Goal: Task Accomplishment & Management: Manage account settings

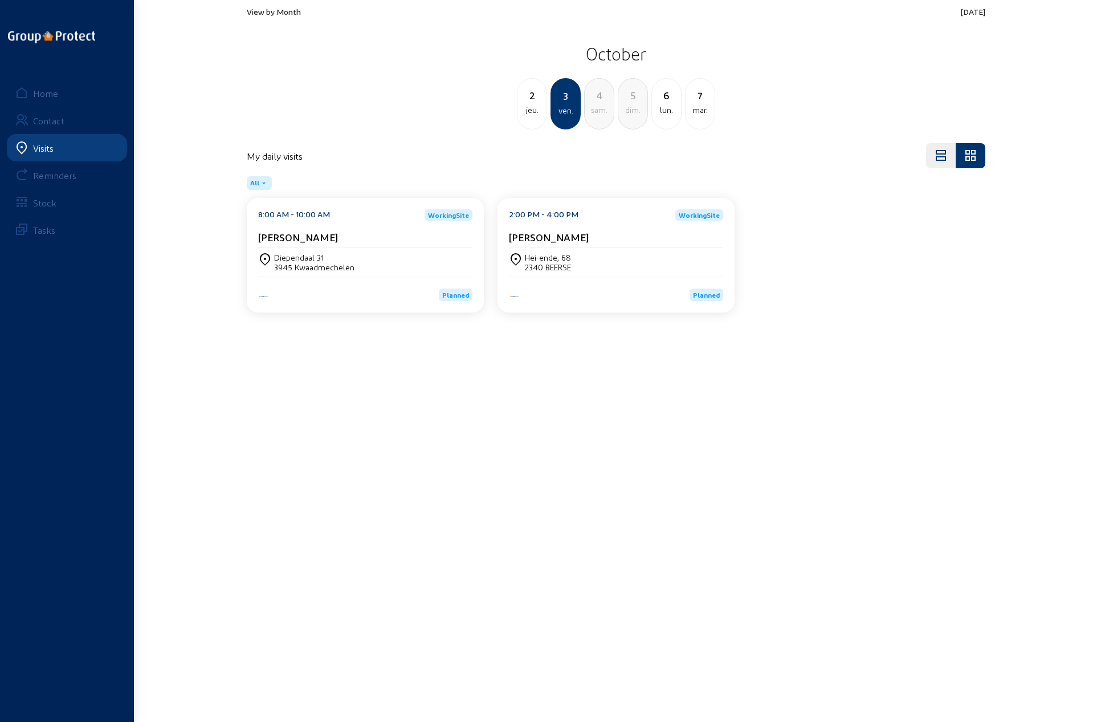
click at [352, 242] on div "[PERSON_NAME]" at bounding box center [365, 237] width 214 height 12
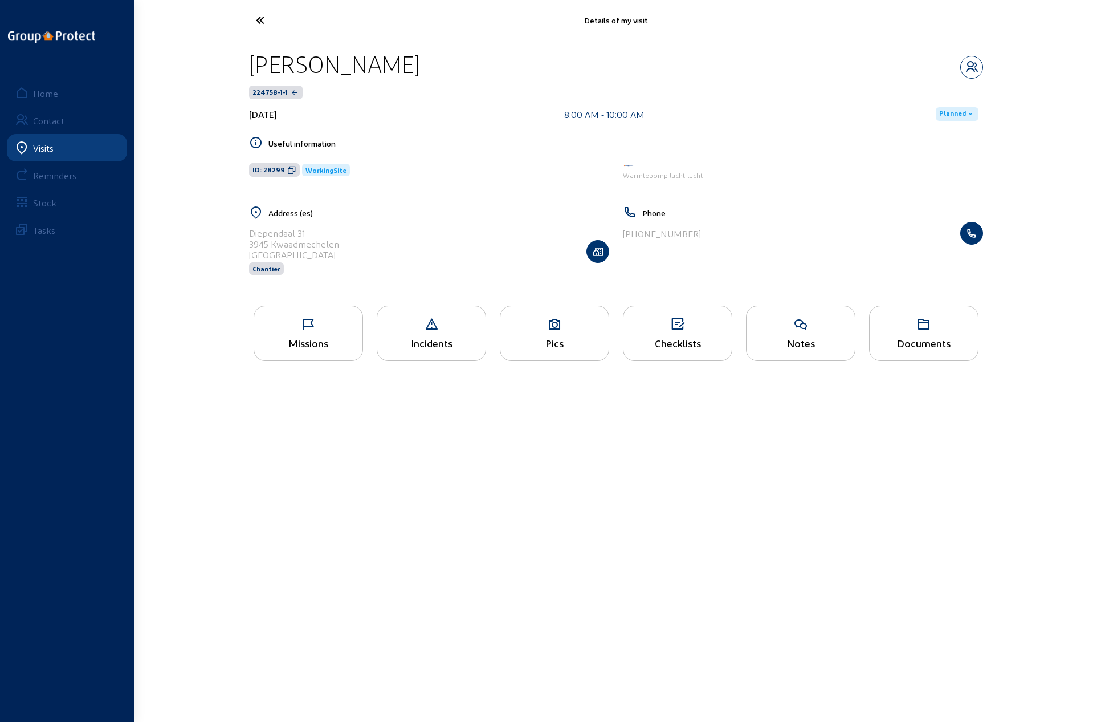
click at [309, 337] on div "Missions" at bounding box center [308, 343] width 108 height 12
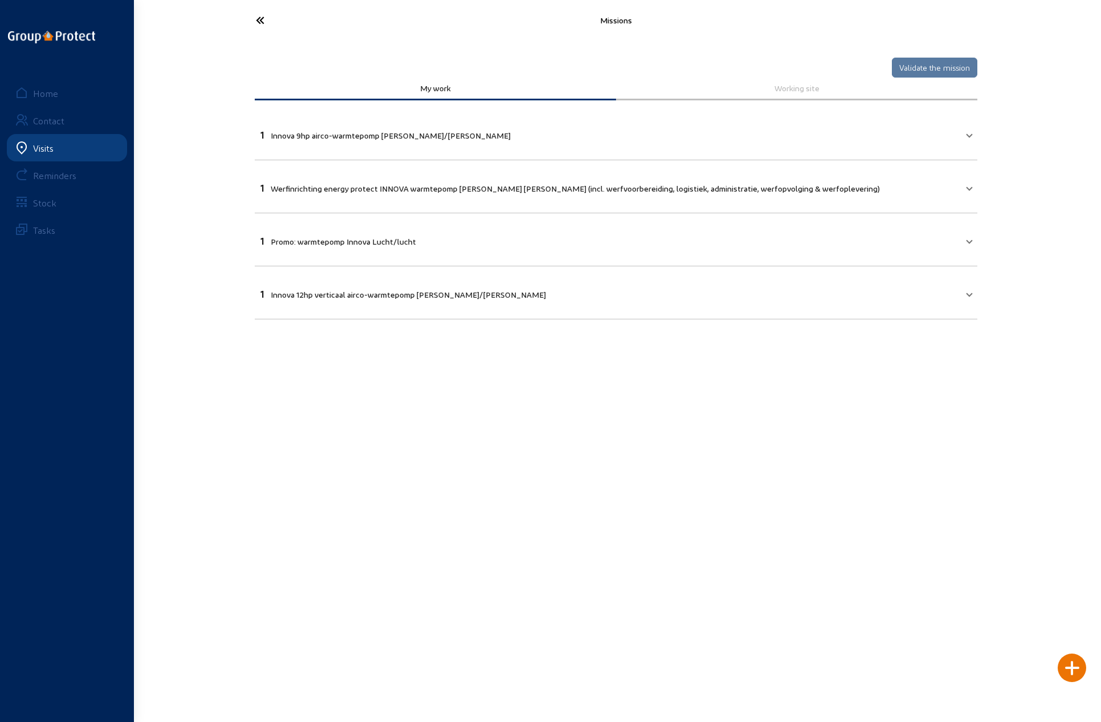
click at [259, 19] on icon at bounding box center [302, 20] width 105 height 20
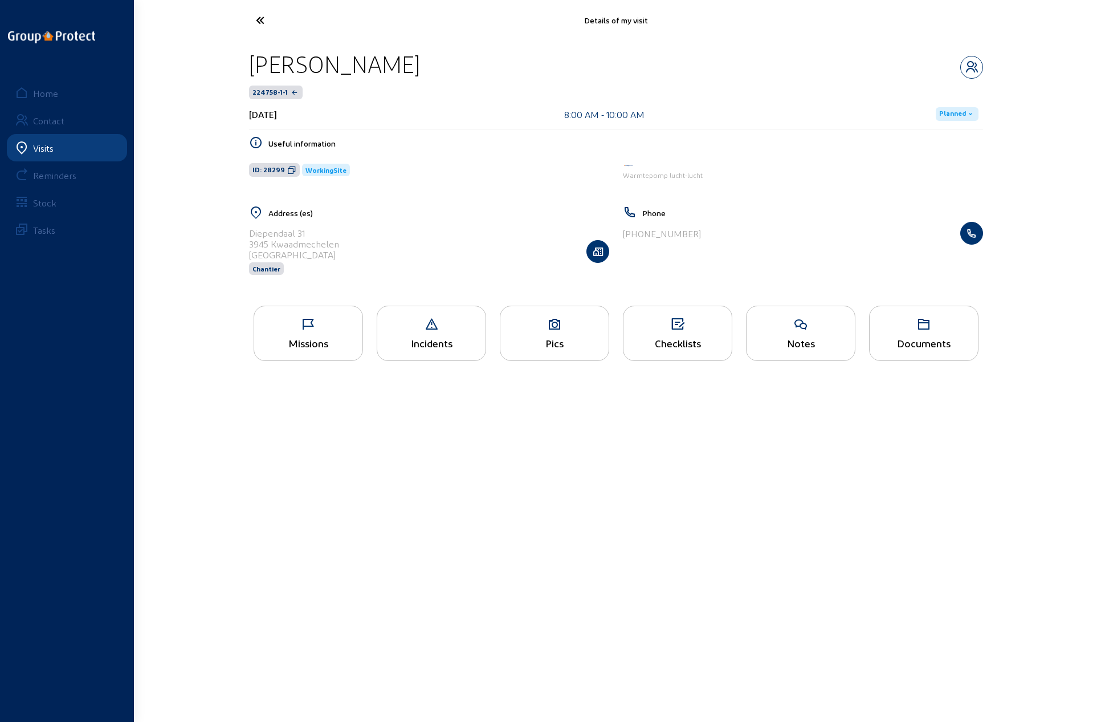
click at [258, 26] on icon at bounding box center [302, 20] width 105 height 20
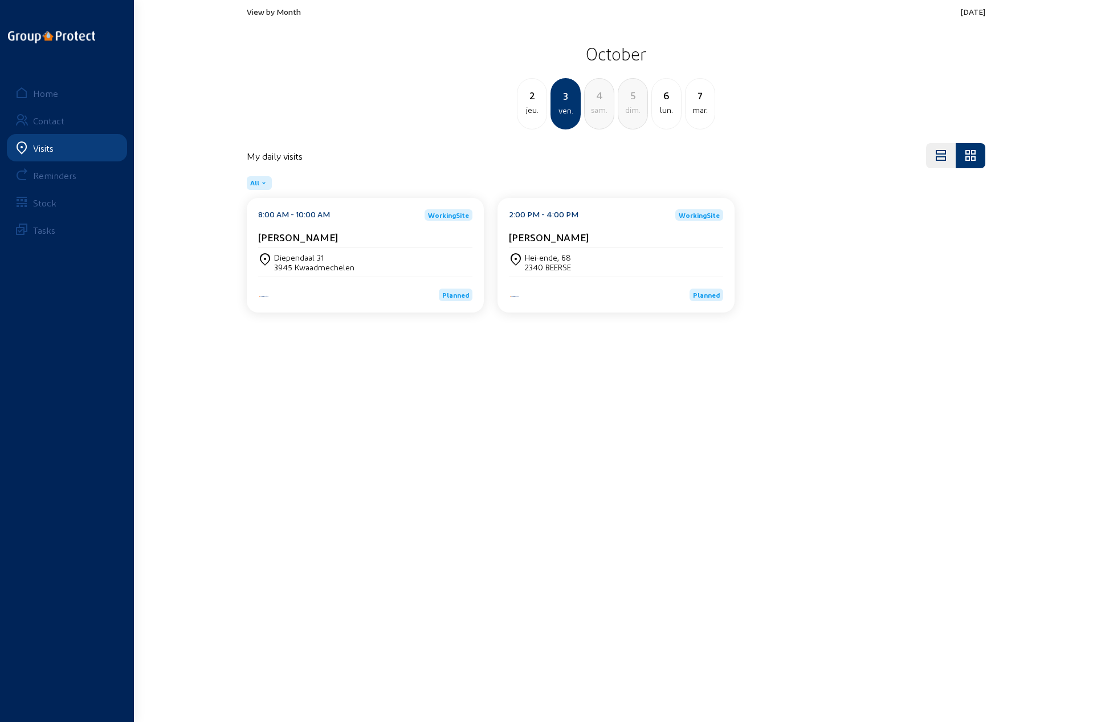
click at [547, 264] on div "2340 BEERSE" at bounding box center [548, 267] width 46 height 10
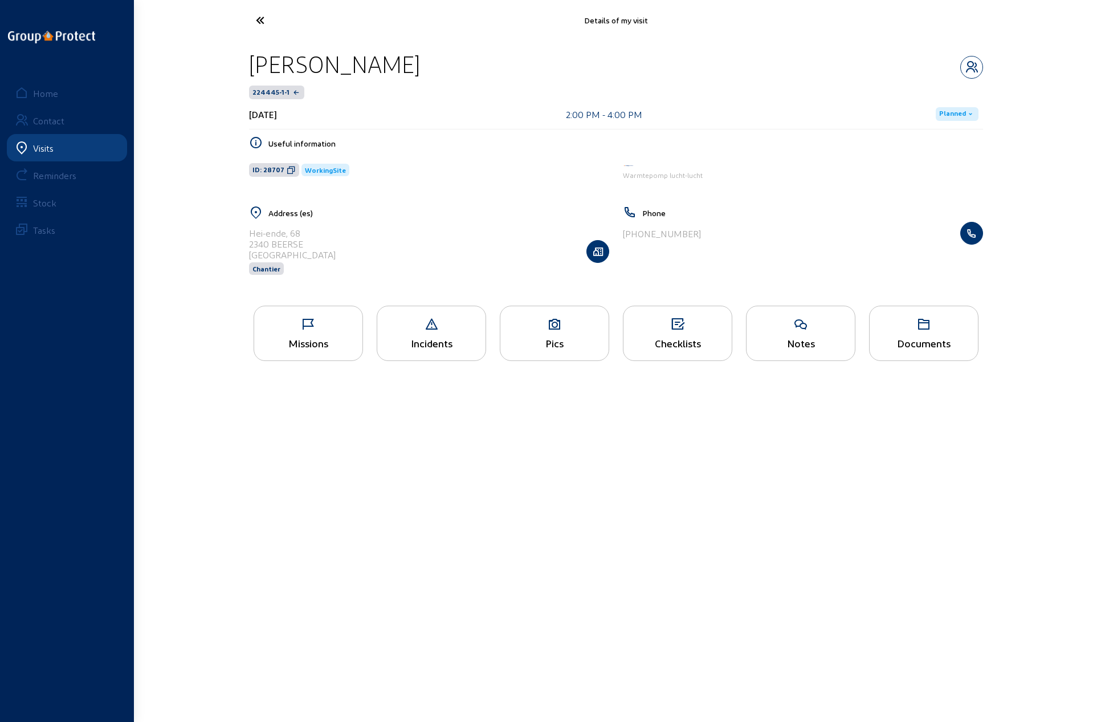
click at [318, 329] on icon at bounding box center [308, 325] width 108 height 14
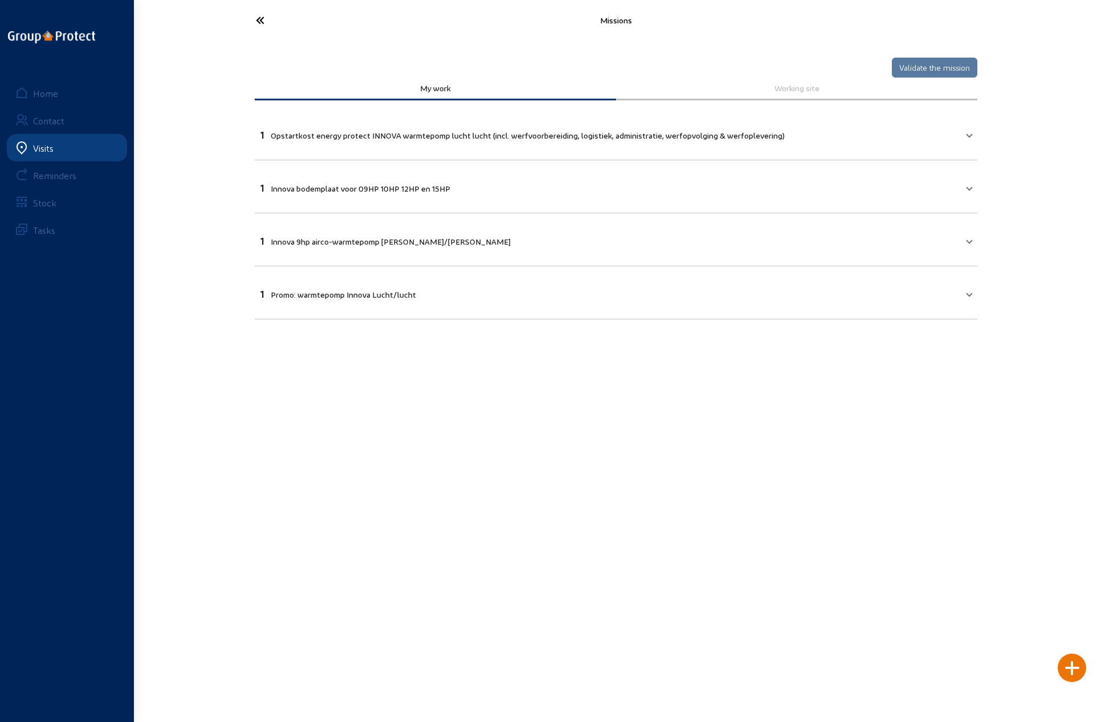
click at [258, 21] on icon at bounding box center [302, 20] width 105 height 20
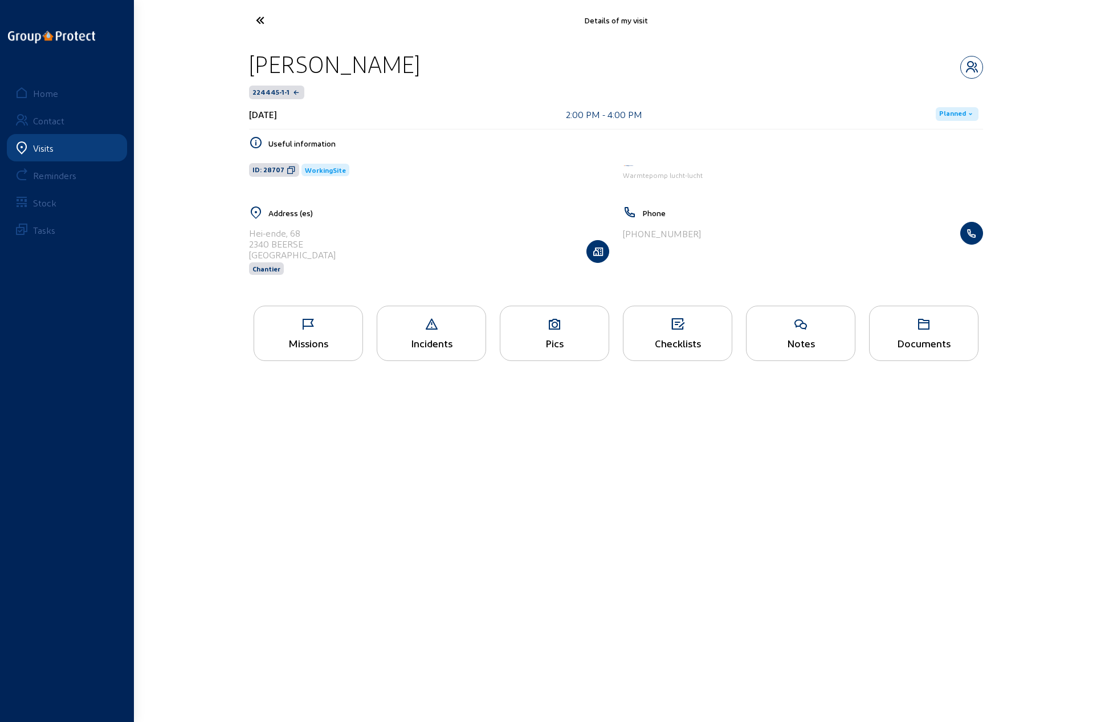
click at [254, 18] on icon at bounding box center [302, 20] width 105 height 20
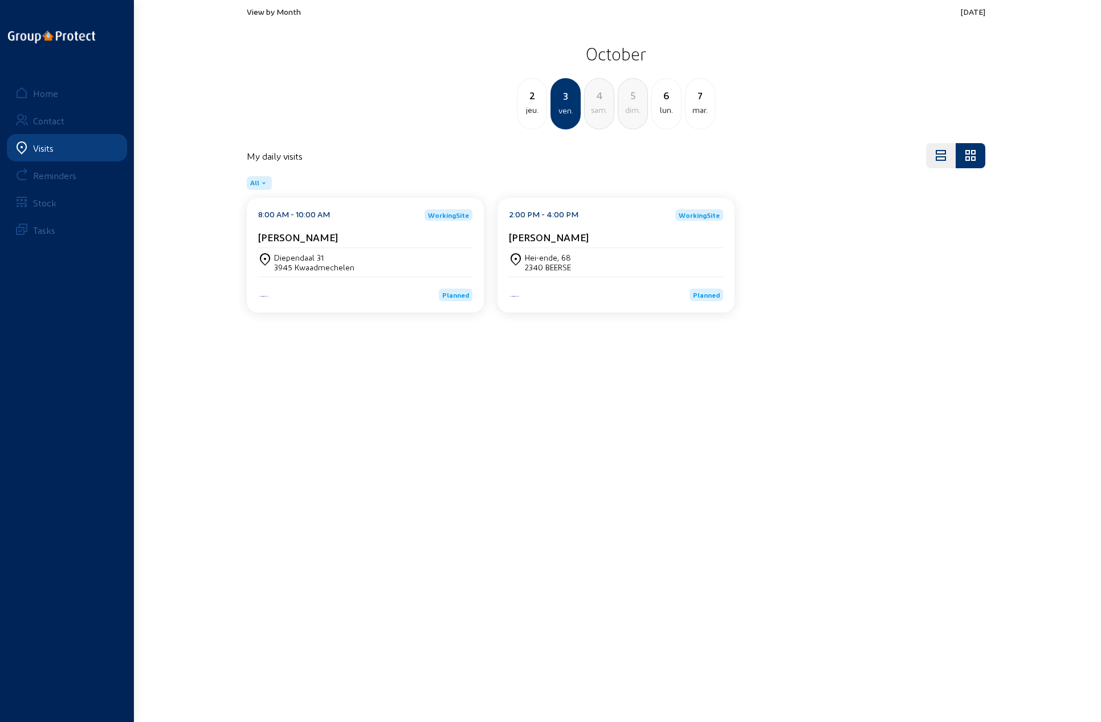
click at [304, 249] on div "Diependaal 31 3945 Kwaadmechelen" at bounding box center [365, 262] width 214 height 29
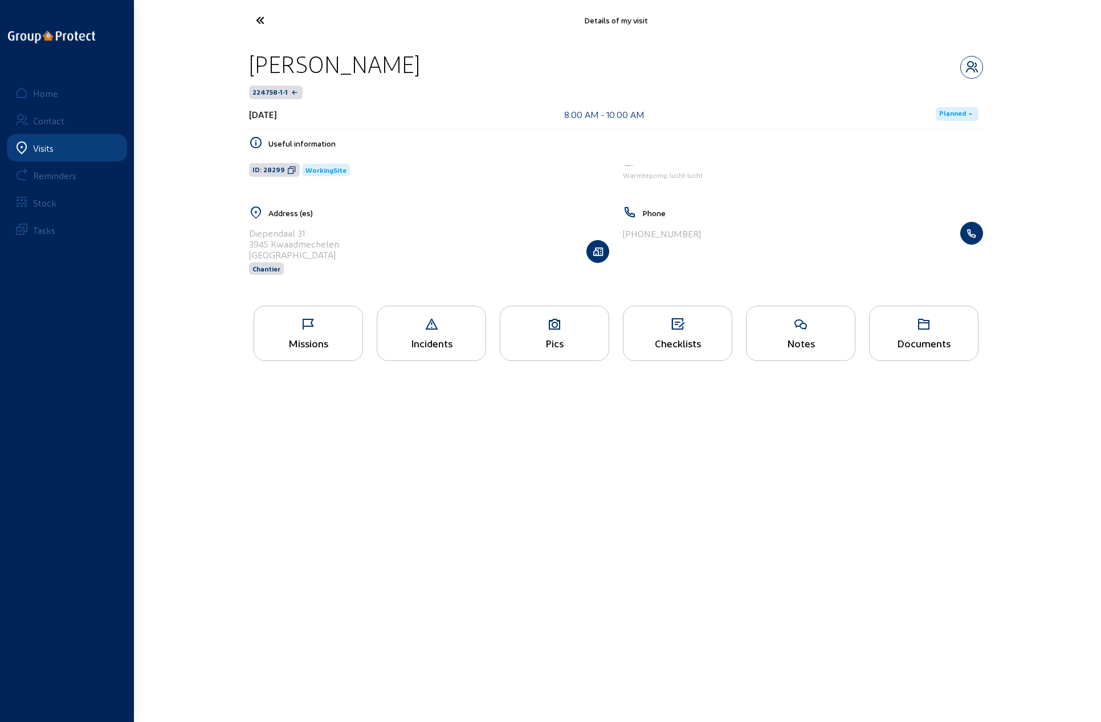
click at [307, 324] on icon at bounding box center [308, 325] width 108 height 14
